Goal: Transaction & Acquisition: Purchase product/service

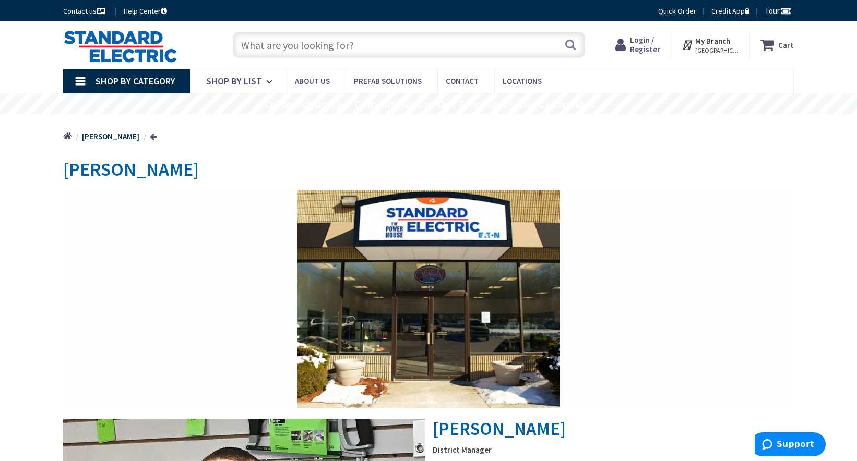
click at [302, 49] on input "text" at bounding box center [409, 45] width 352 height 26
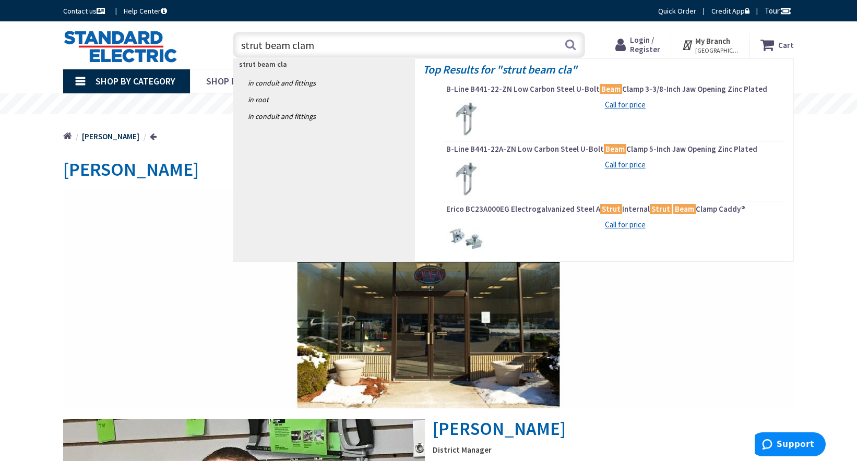
type input "strut beam clamp"
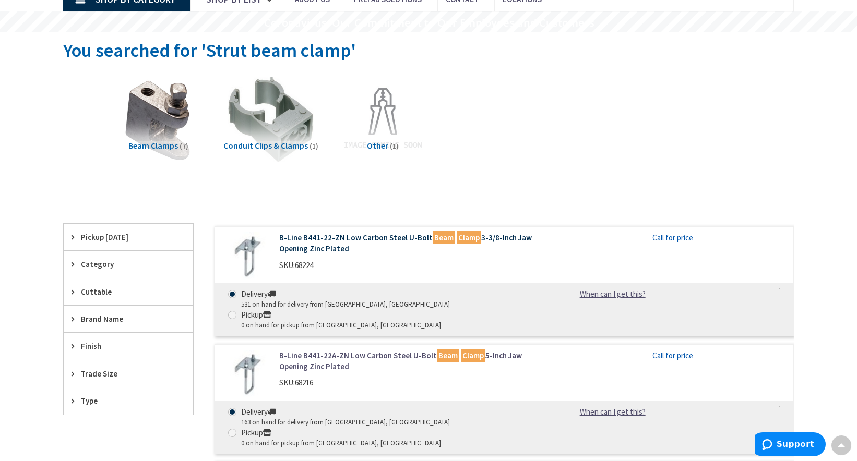
scroll to position [84, 0]
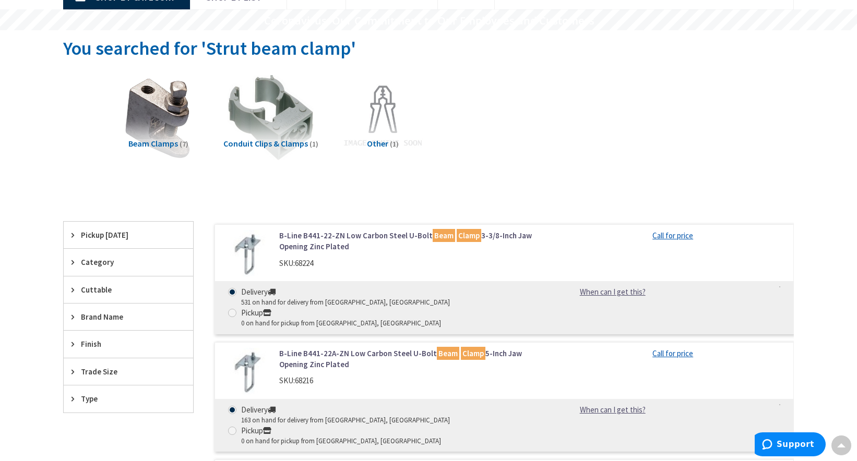
click at [383, 348] on link "B-Line B441-22A-ZN Low Carbon Steel U-Bolt Beam Clamp 5-Inch Jaw Opening Zinc P…" at bounding box center [412, 359] width 266 height 22
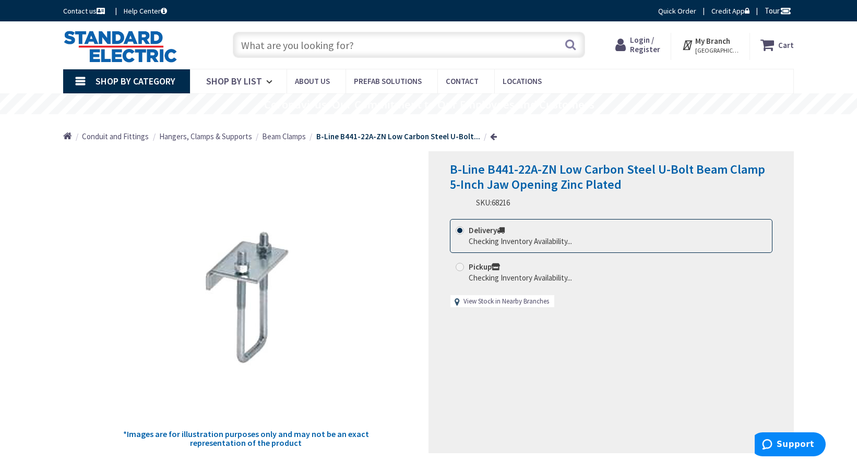
click at [502, 300] on link "View Stock in Nearby Branches" at bounding box center [506, 302] width 86 height 10
click at [498, 302] on link "View Stock in Nearby Branches" at bounding box center [506, 302] width 86 height 10
select select "data-availability"
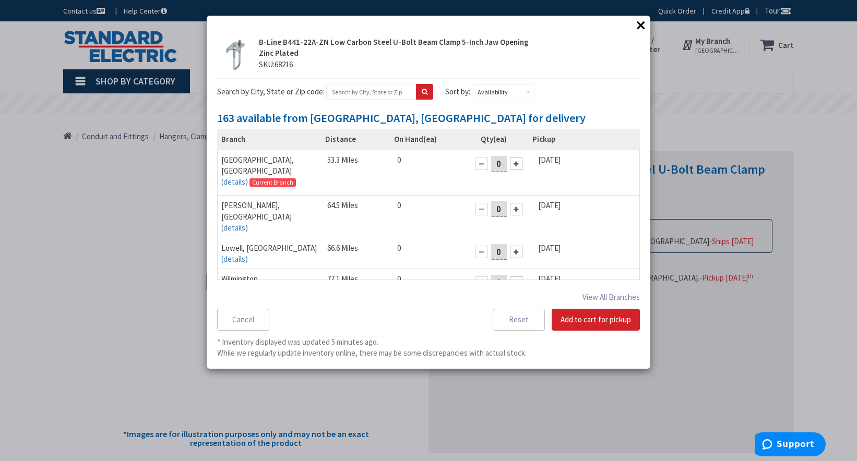
click at [638, 23] on button "×" at bounding box center [641, 25] width 16 height 16
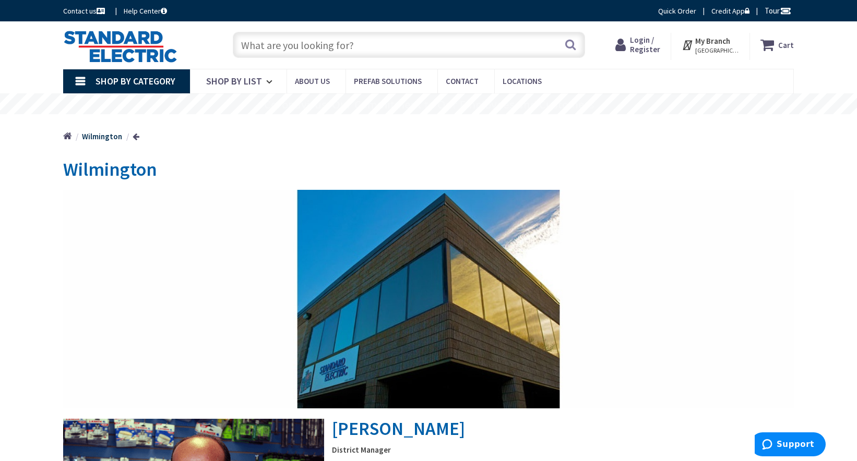
click at [354, 42] on input "text" at bounding box center [409, 45] width 352 height 26
click at [347, 46] on input "text" at bounding box center [409, 45] width 352 height 26
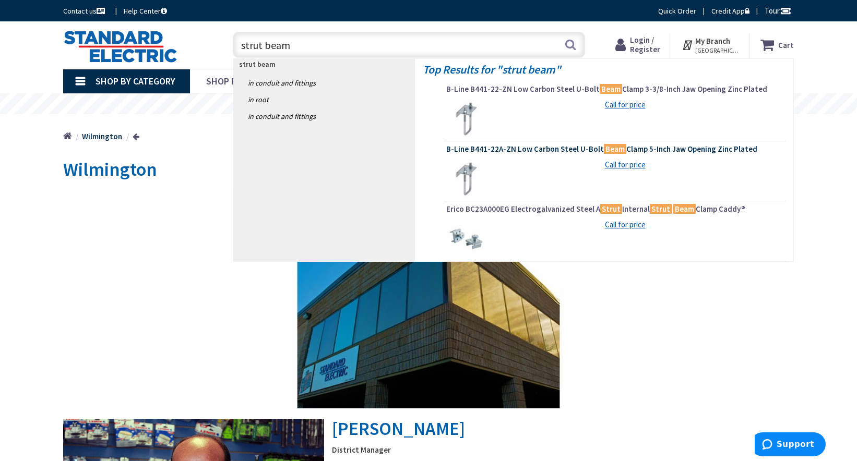
type input "strut beam"
click at [645, 148] on span "B-Line B441-22A-ZN Low Carbon Steel U-Bolt Beam Clamp 5-Inch Jaw Opening Zinc P…" at bounding box center [614, 149] width 336 height 10
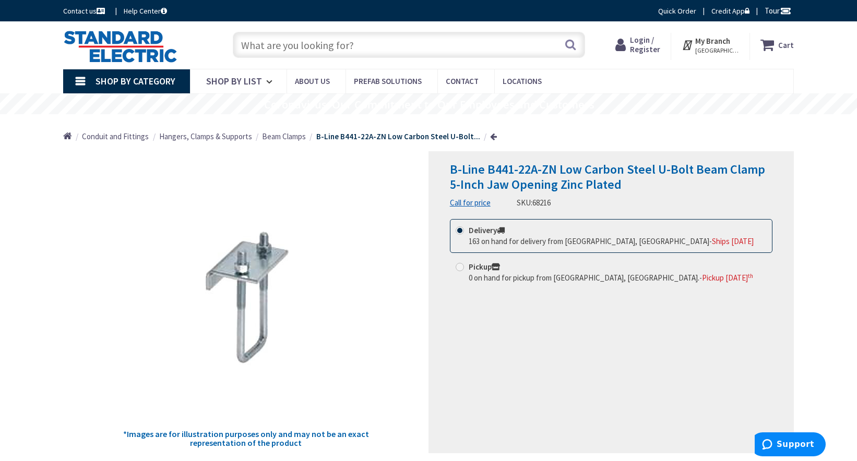
click at [712, 41] on strong "My Branch" at bounding box center [712, 41] width 35 height 10
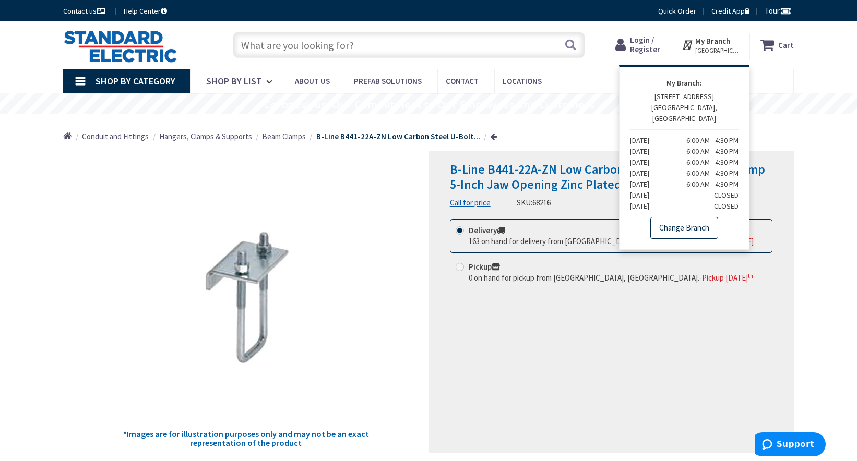
click at [673, 217] on link "Change Branch" at bounding box center [684, 228] width 68 height 22
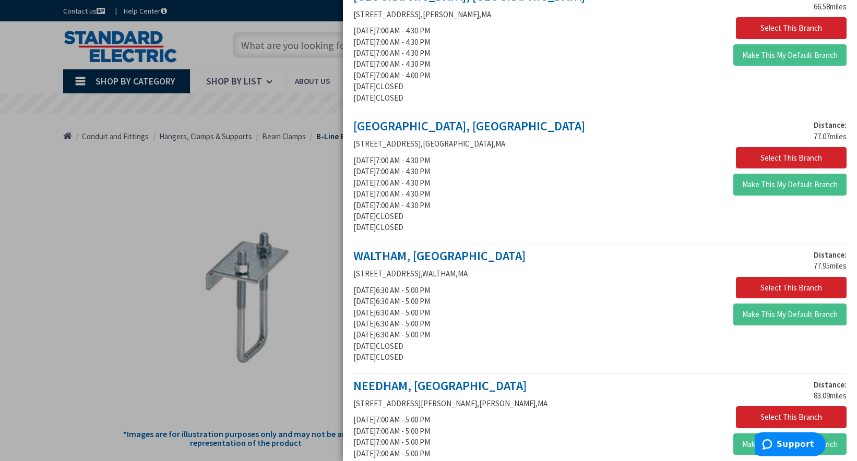
scroll to position [492, 0]
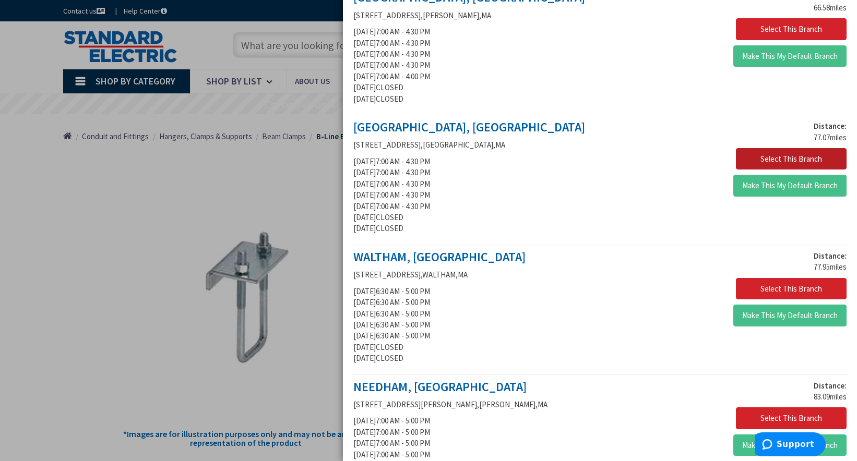
click at [787, 159] on button "Select This Branch" at bounding box center [791, 159] width 111 height 22
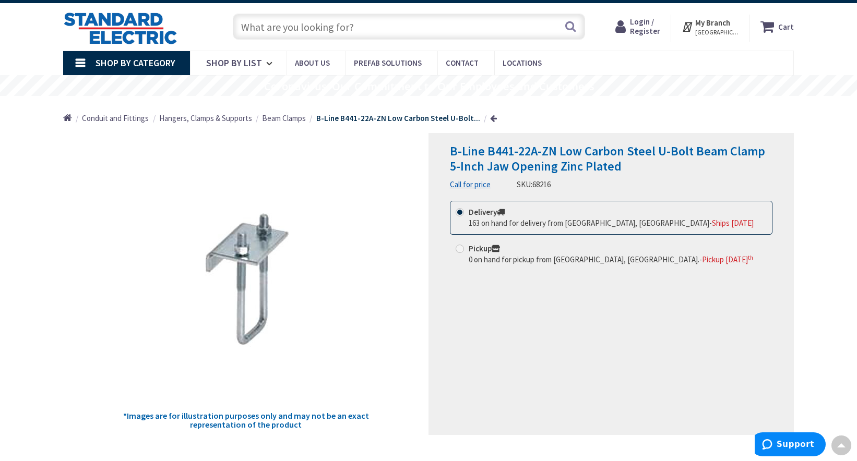
scroll to position [17, 0]
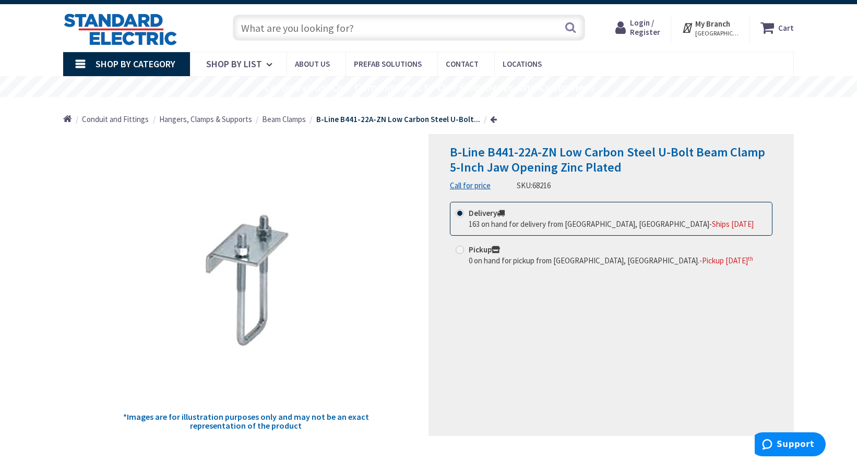
click at [455, 157] on span "B-Line B441-22A-ZN Low Carbon Steel U-Bolt Beam Clamp 5-Inch Jaw Opening Zinc P…" at bounding box center [607, 159] width 315 height 31
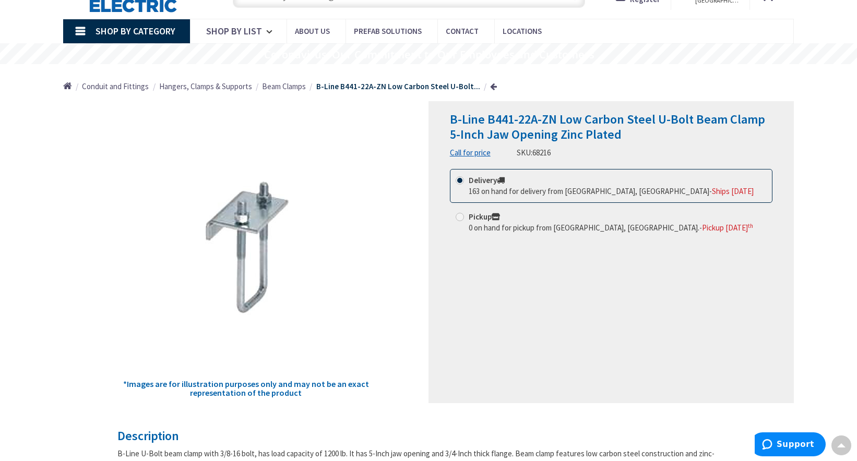
scroll to position [49, 0]
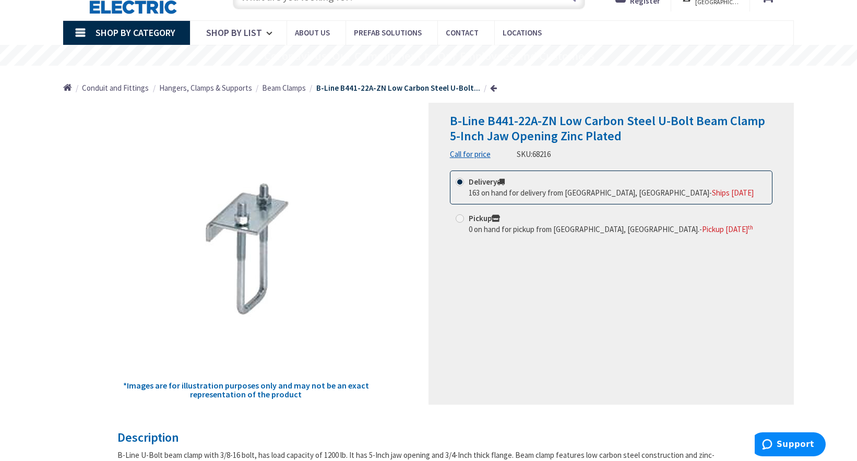
click at [508, 130] on span "B-Line B441-22A-ZN Low Carbon Steel U-Bolt Beam Clamp 5-Inch Jaw Opening Zinc P…" at bounding box center [607, 128] width 315 height 31
click at [471, 129] on span "B-Line B441-22A-ZN Low Carbon Steel U-Bolt Beam Clamp 5-Inch Jaw Opening Zinc P…" at bounding box center [607, 128] width 315 height 31
